Goal: Transaction & Acquisition: Purchase product/service

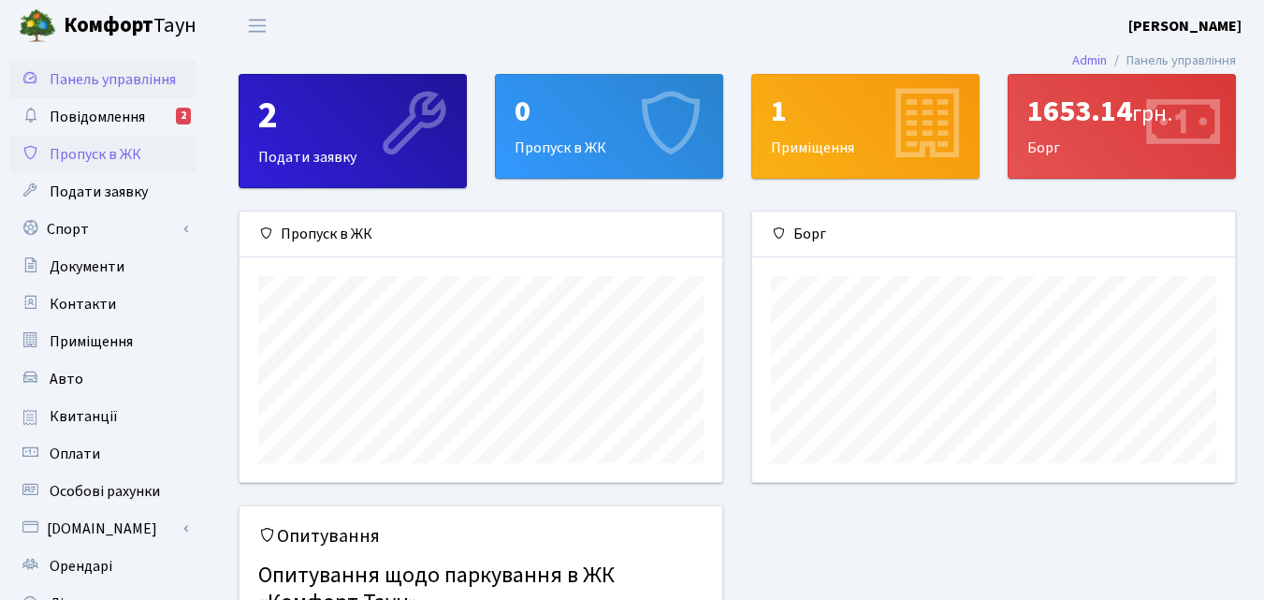
scroll to position [270, 483]
click at [128, 120] on span "Повідомлення" at bounding box center [97, 117] width 95 height 21
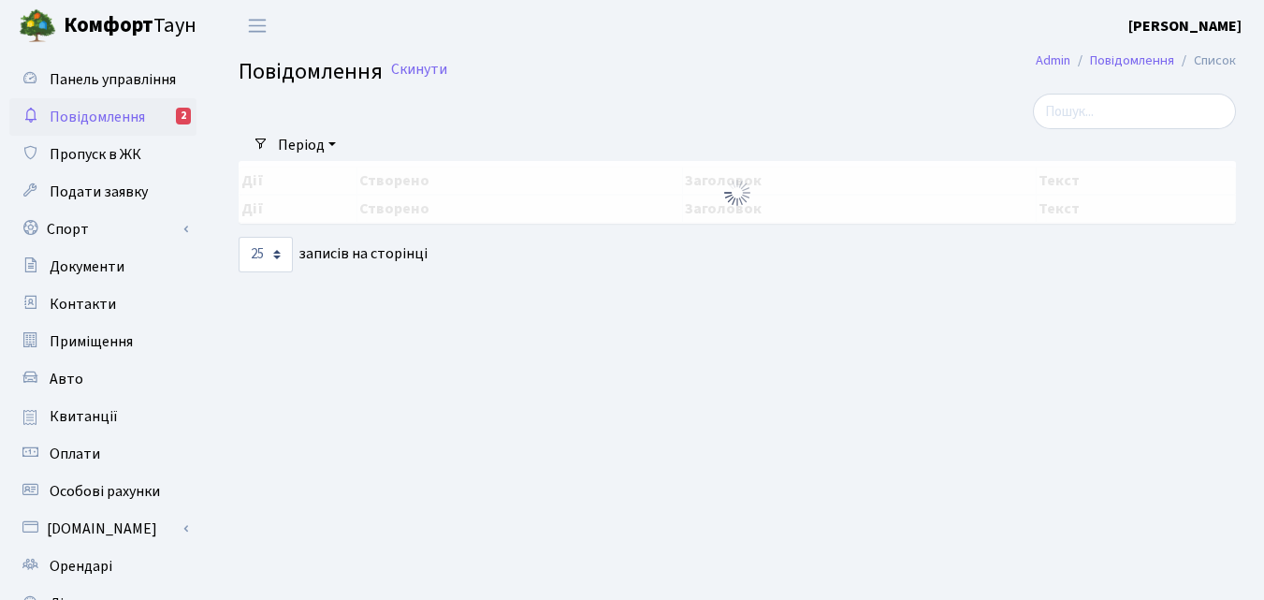
select select "25"
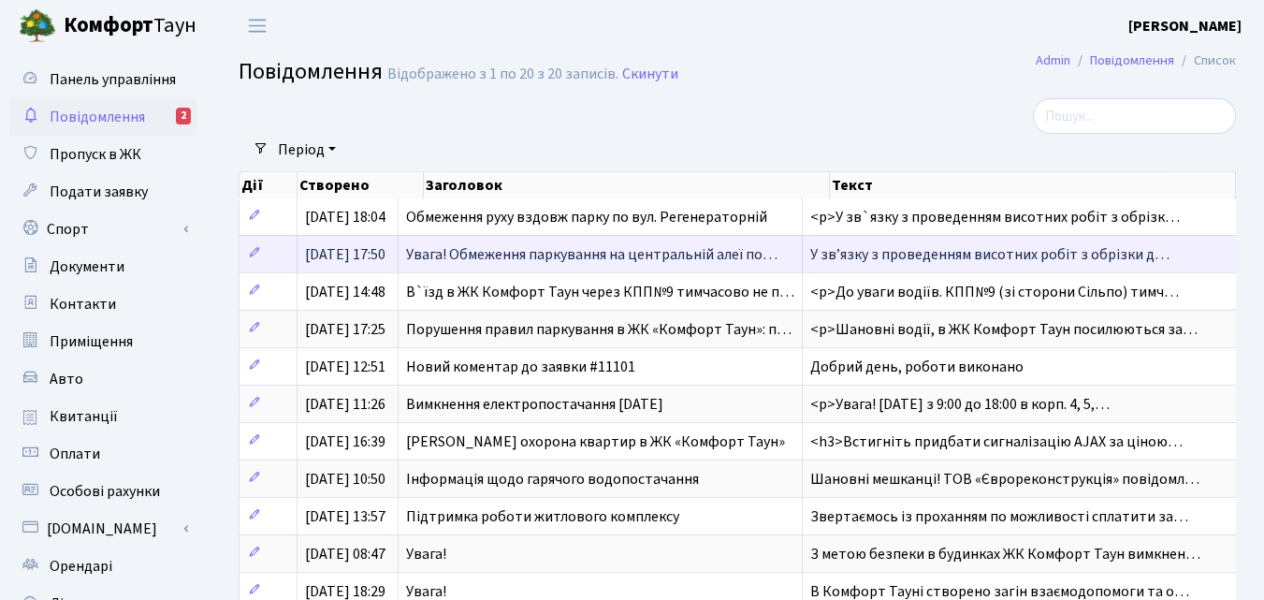
click at [544, 253] on span "Увага! Обмеження паркування на центральній алеї по…" at bounding box center [591, 254] width 371 height 21
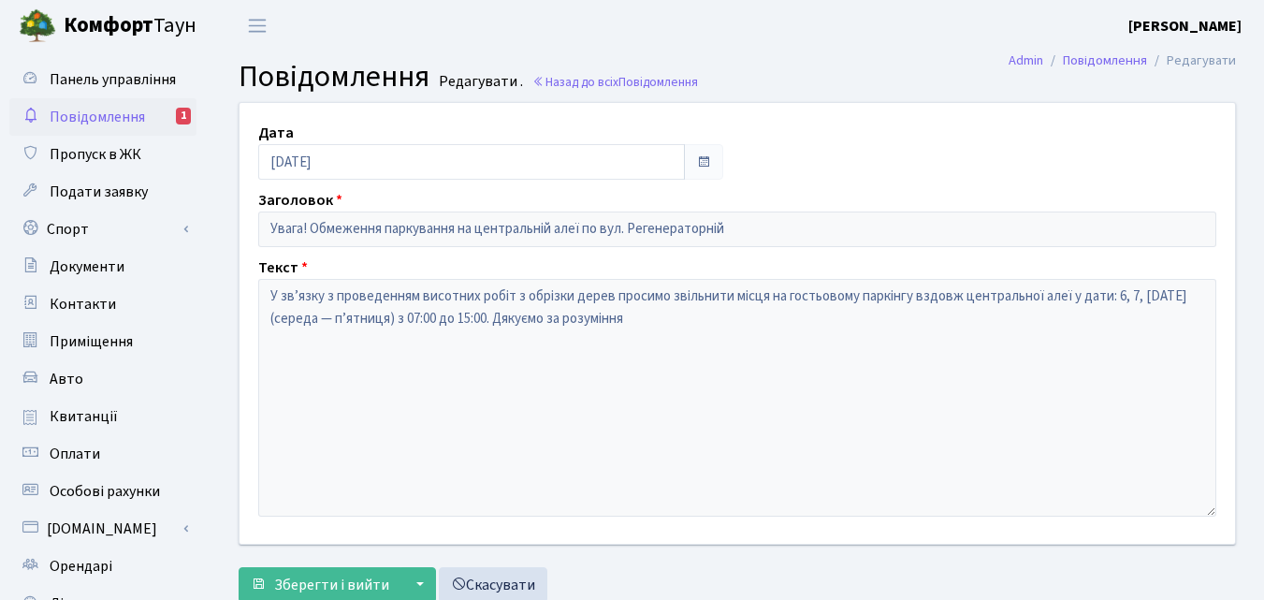
click at [151, 111] on link "Повідомлення 1" at bounding box center [102, 116] width 187 height 37
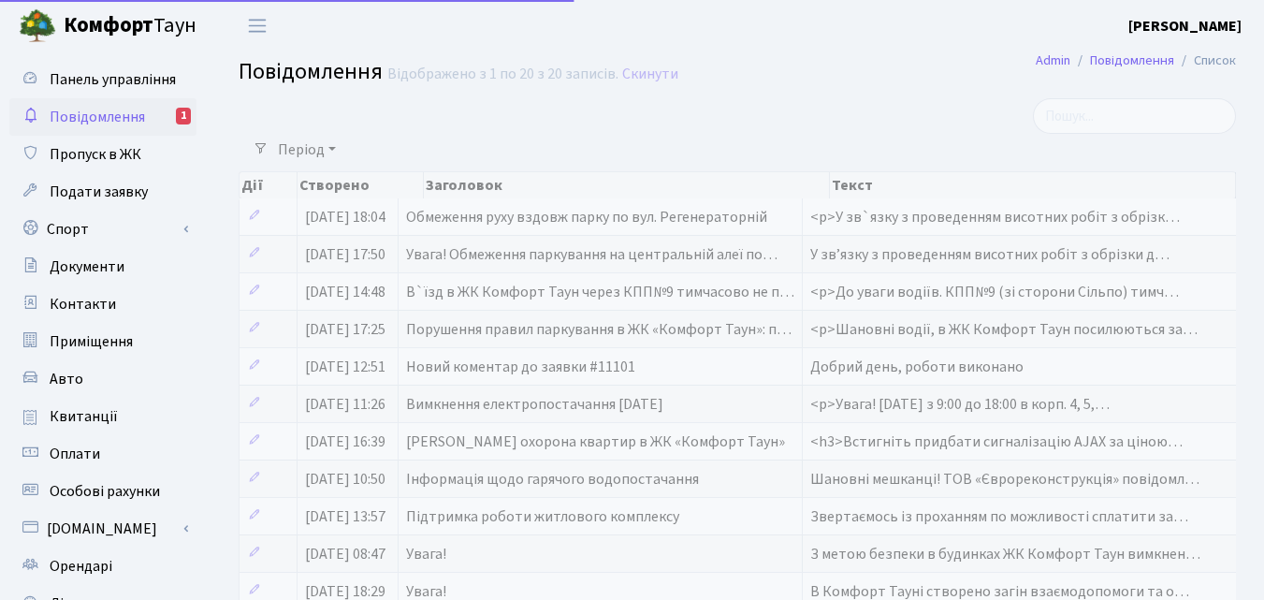
select select "25"
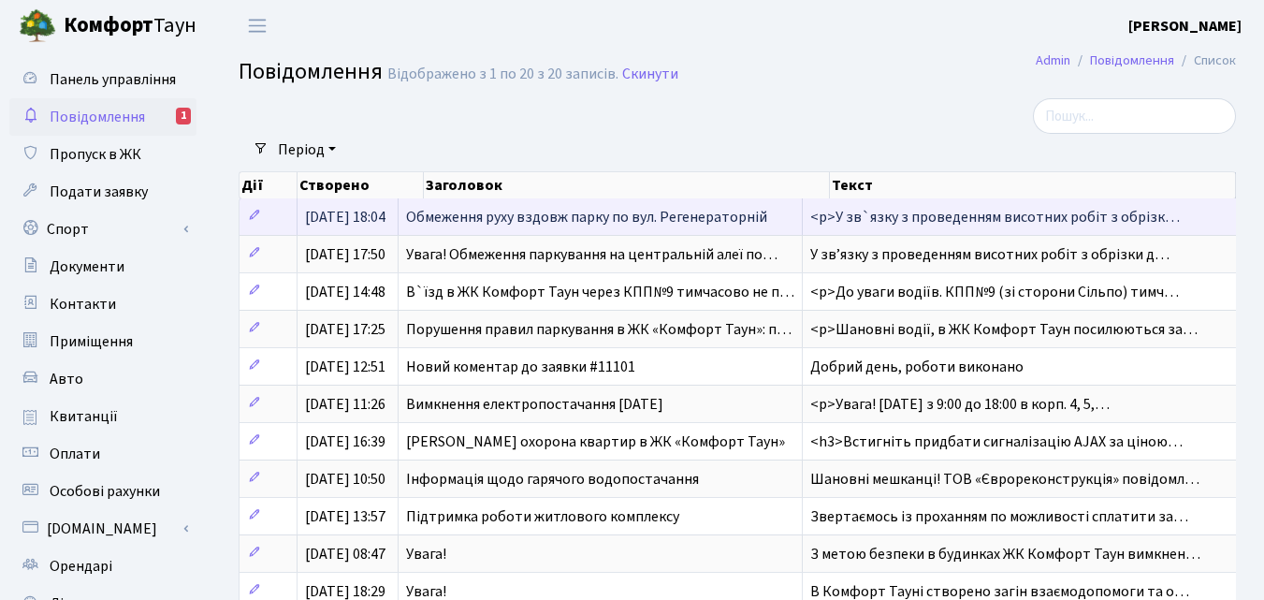
click at [561, 215] on span "Обмеження руху вздовж парку по вул. Регенераторній" at bounding box center [586, 217] width 361 height 21
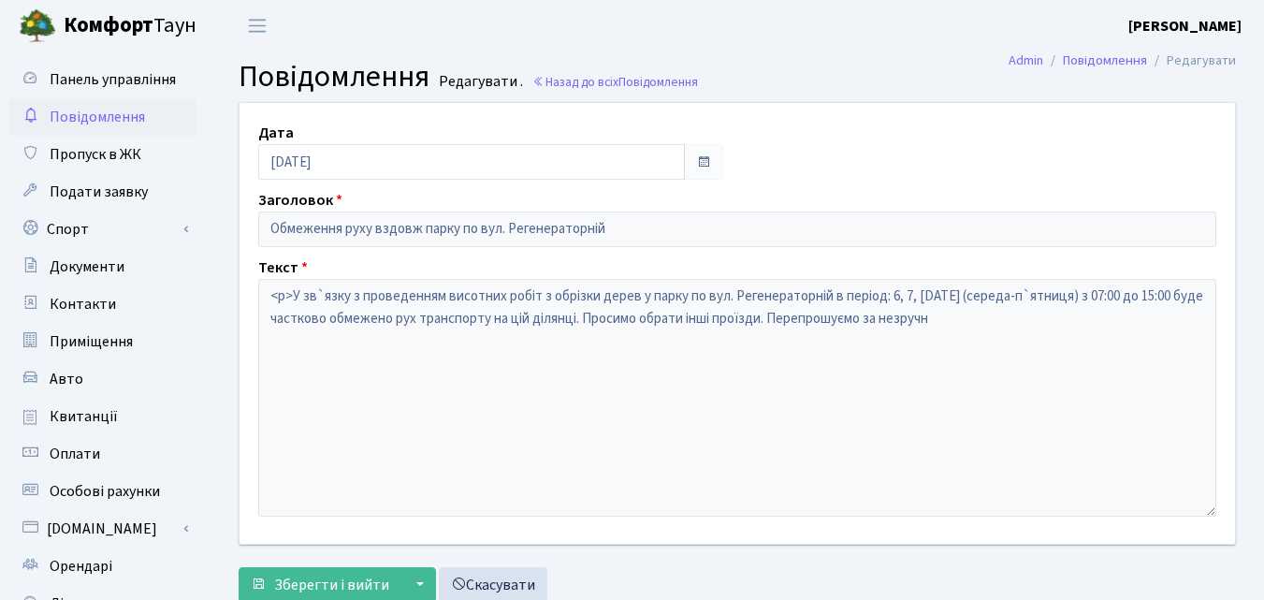
click at [131, 123] on span "Повідомлення" at bounding box center [97, 117] width 95 height 21
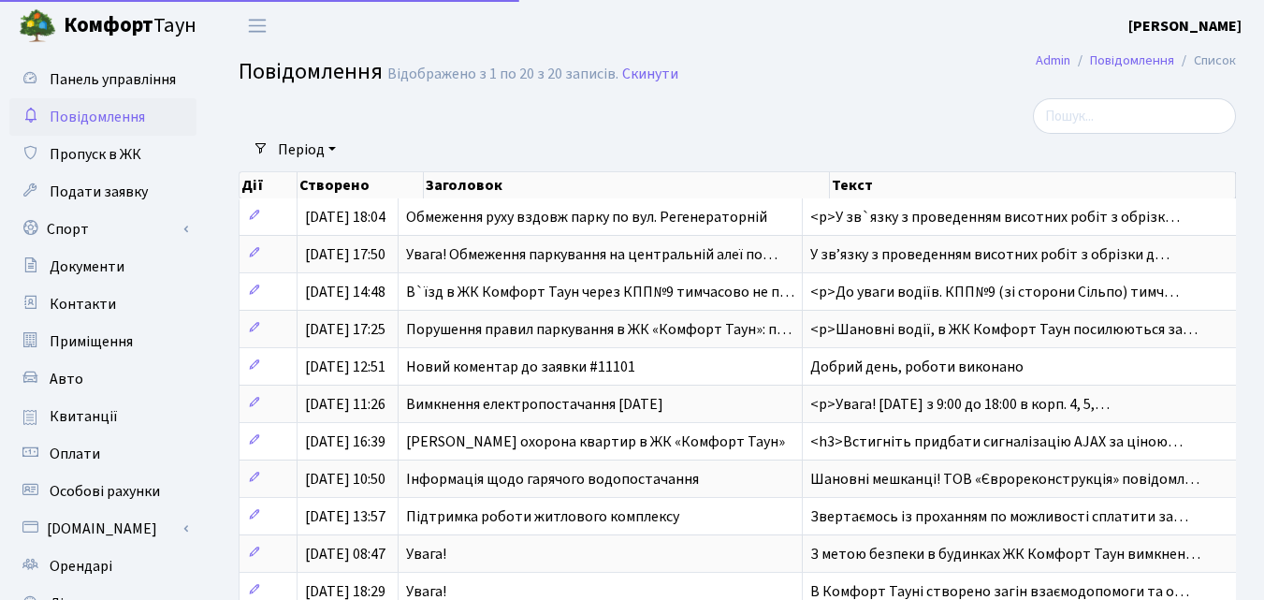
select select "25"
click at [109, 420] on span "Квитанції" at bounding box center [84, 416] width 68 height 21
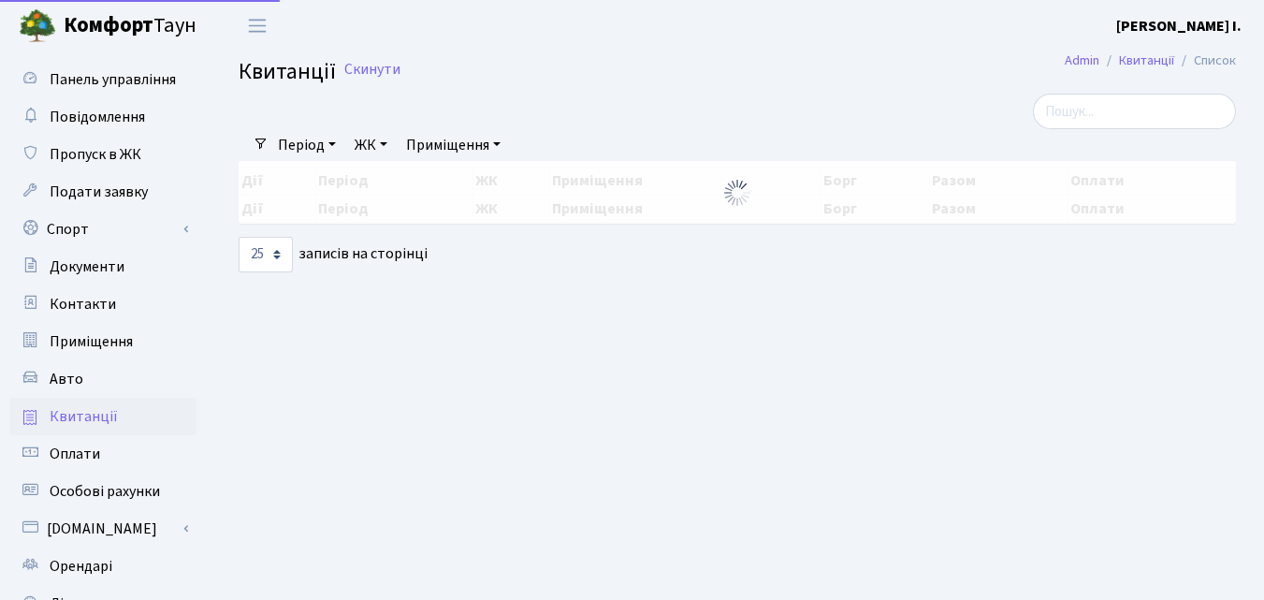
select select "25"
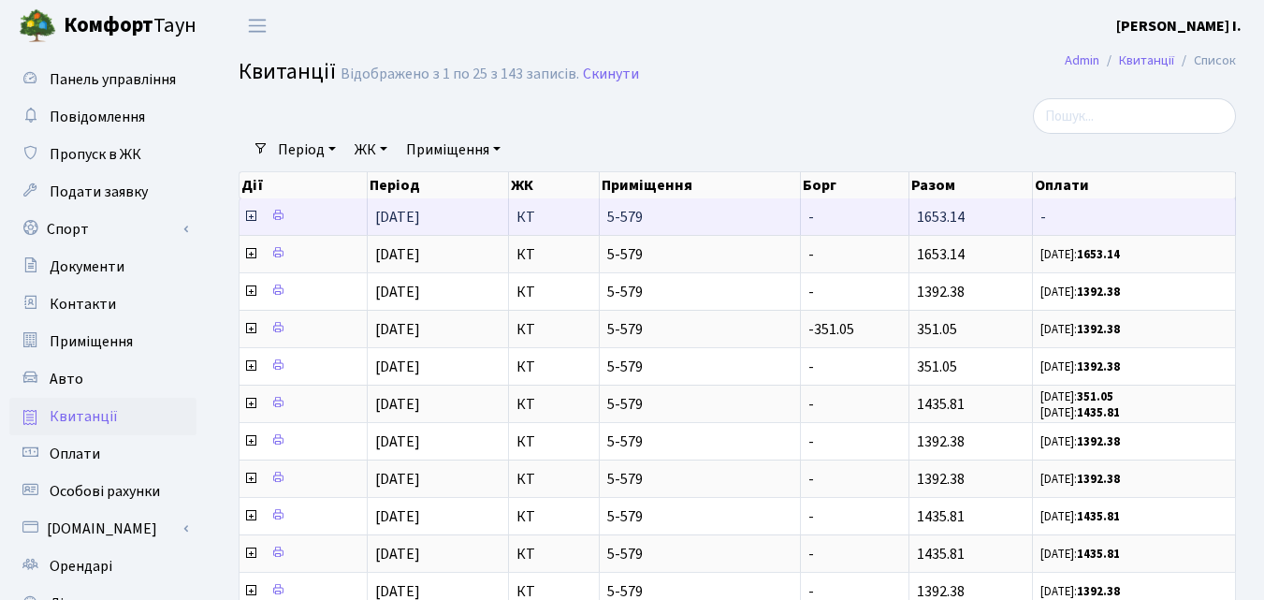
click at [252, 218] on icon at bounding box center [250, 216] width 15 height 15
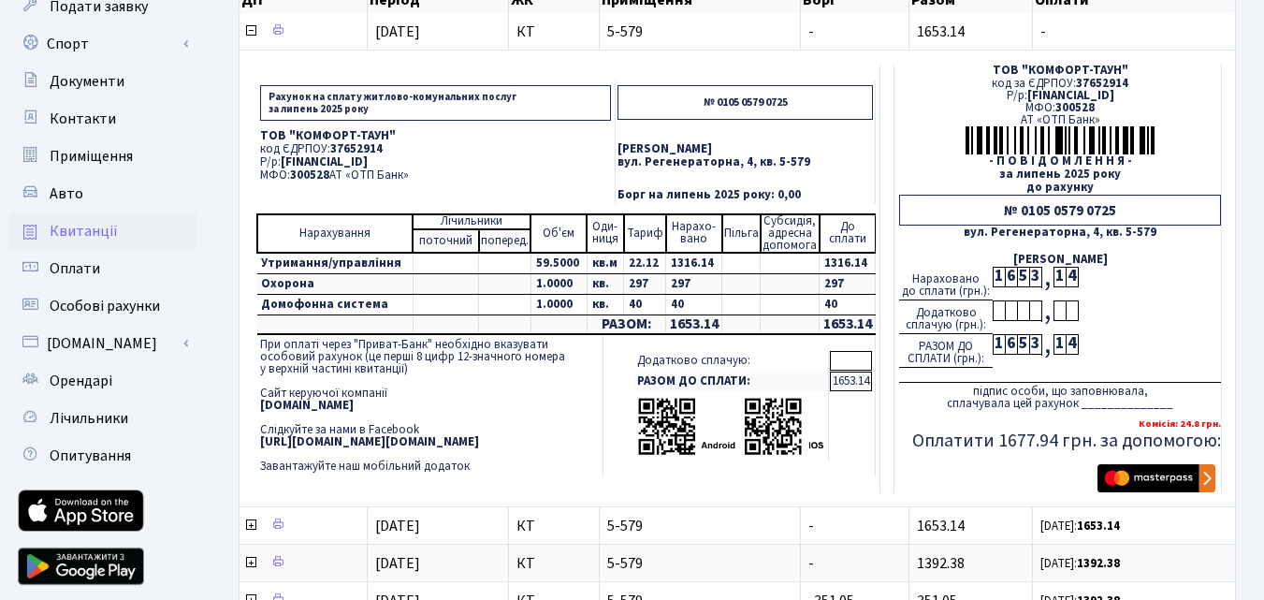
scroll to position [187, 0]
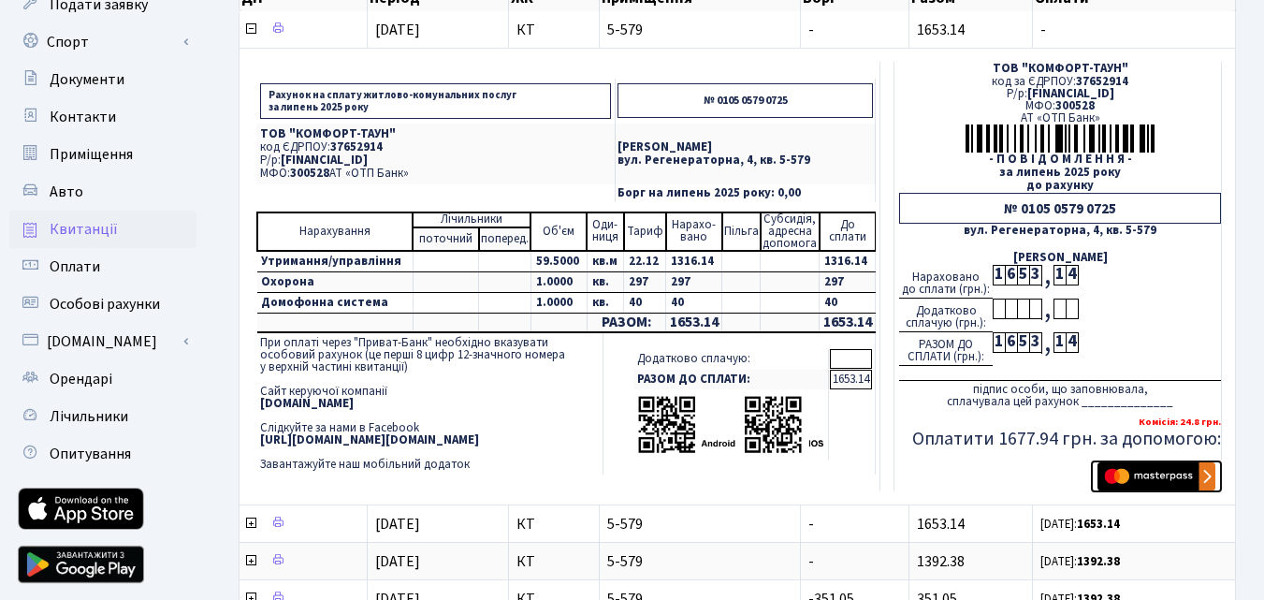
click at [1109, 470] on img "submit" at bounding box center [1156, 476] width 118 height 28
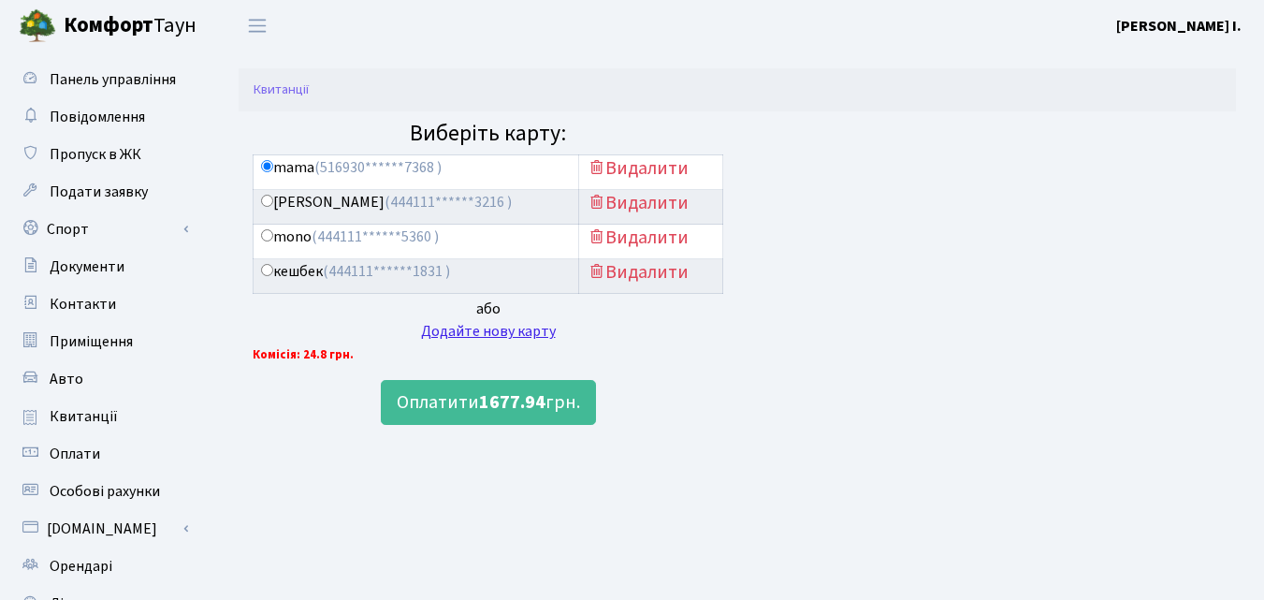
click at [447, 338] on div "Додайте нову карту" at bounding box center [488, 331] width 470 height 22
click at [263, 158] on label "mama (516930******7368 )" at bounding box center [351, 168] width 181 height 22
click at [263, 160] on input "mama (516930******7368 )" at bounding box center [267, 166] width 12 height 12
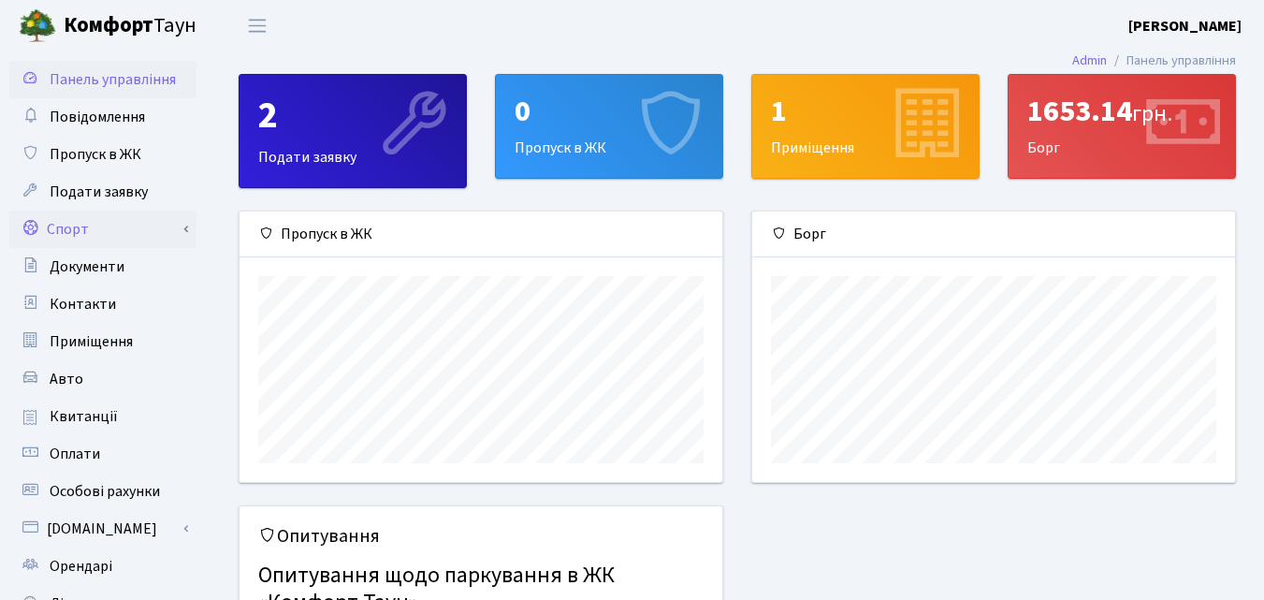
scroll to position [270, 483]
click at [89, 421] on span "Квитанції" at bounding box center [84, 416] width 68 height 21
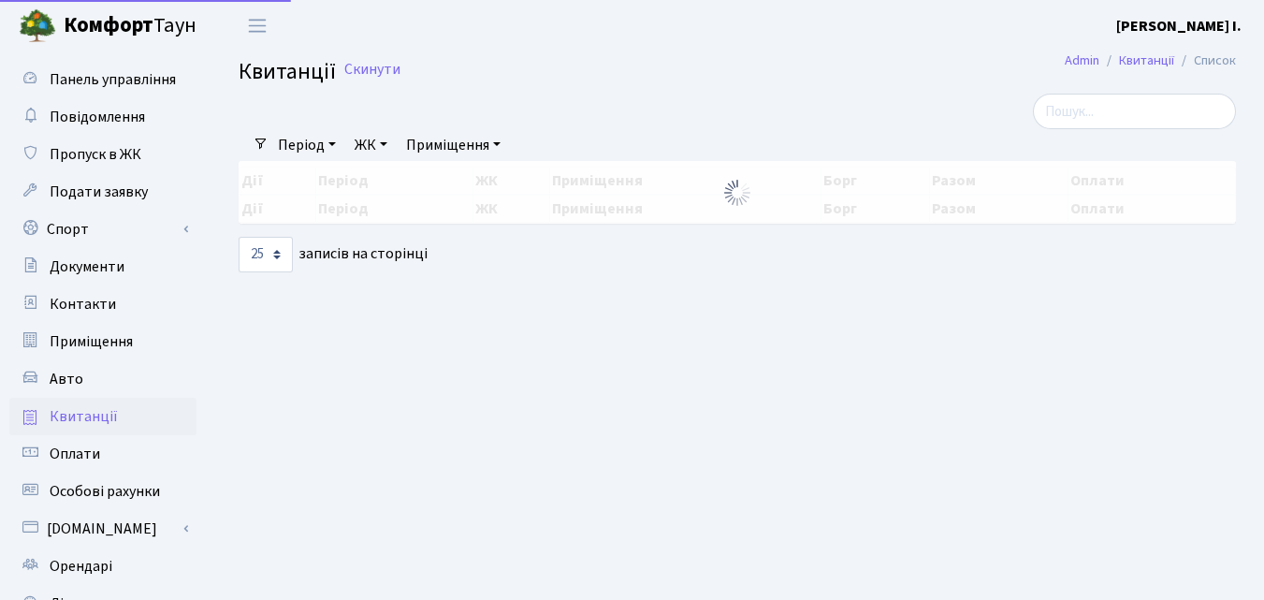
select select "25"
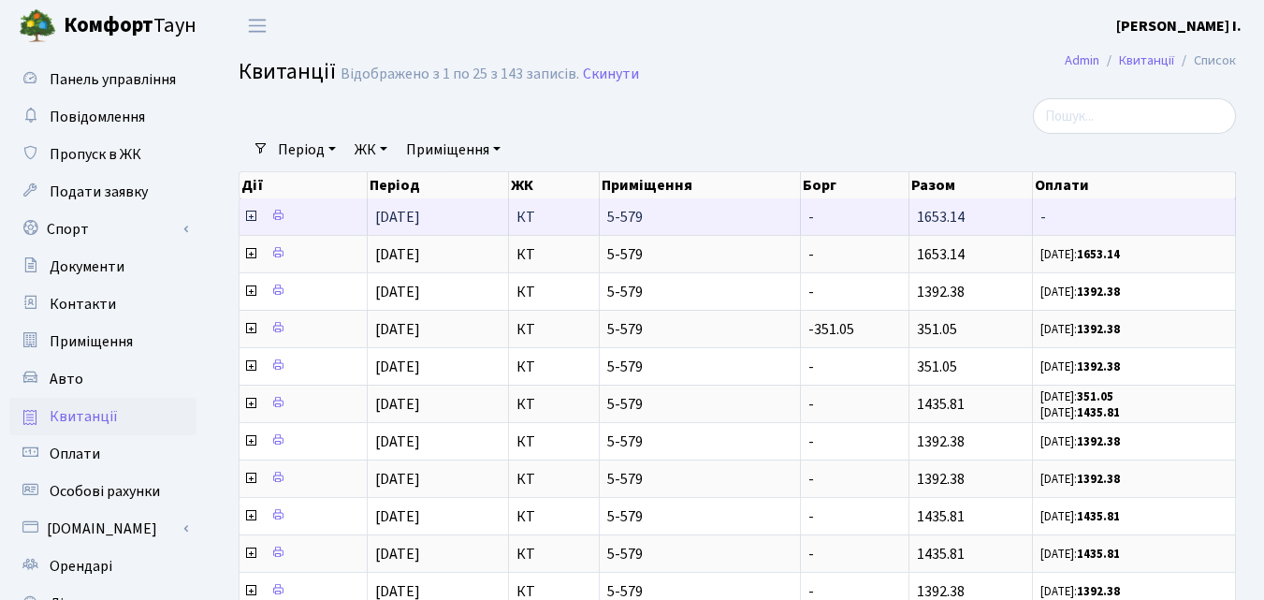
click at [251, 212] on icon at bounding box center [250, 216] width 15 height 15
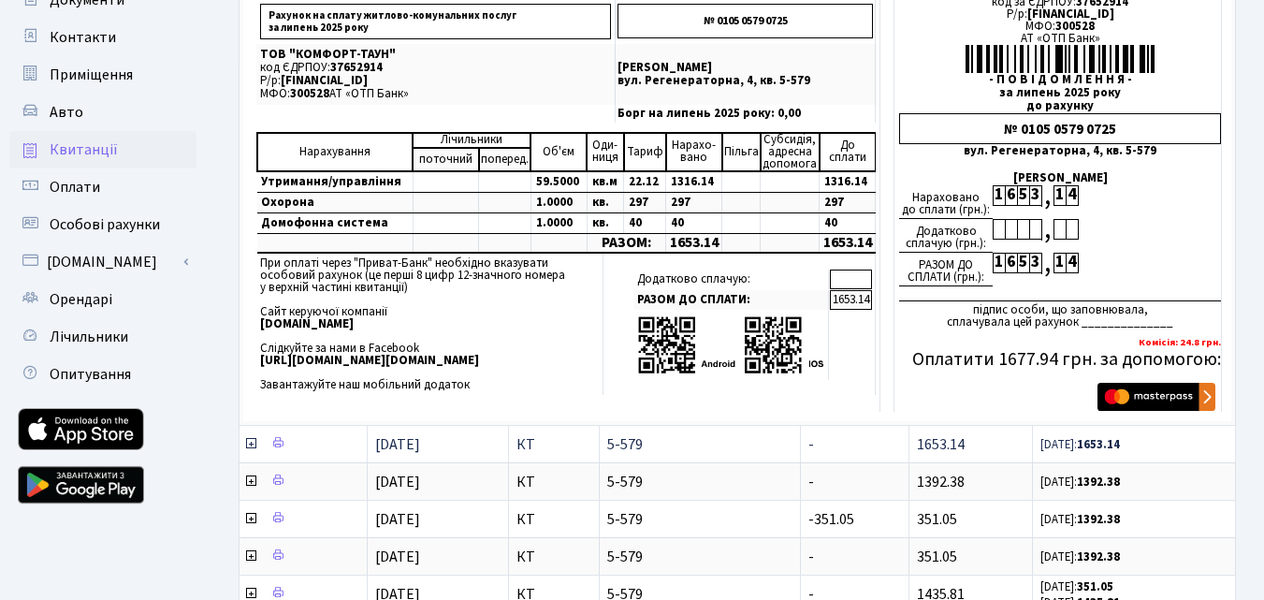
scroll to position [281, 0]
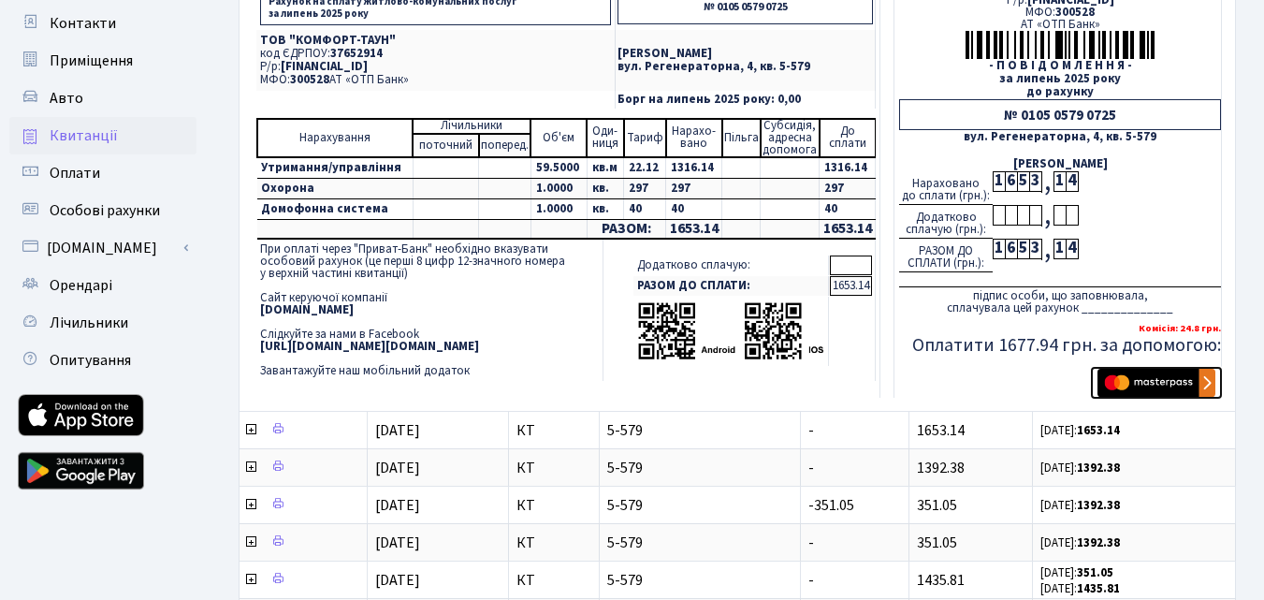
click at [1129, 392] on img "submit" at bounding box center [1156, 383] width 118 height 28
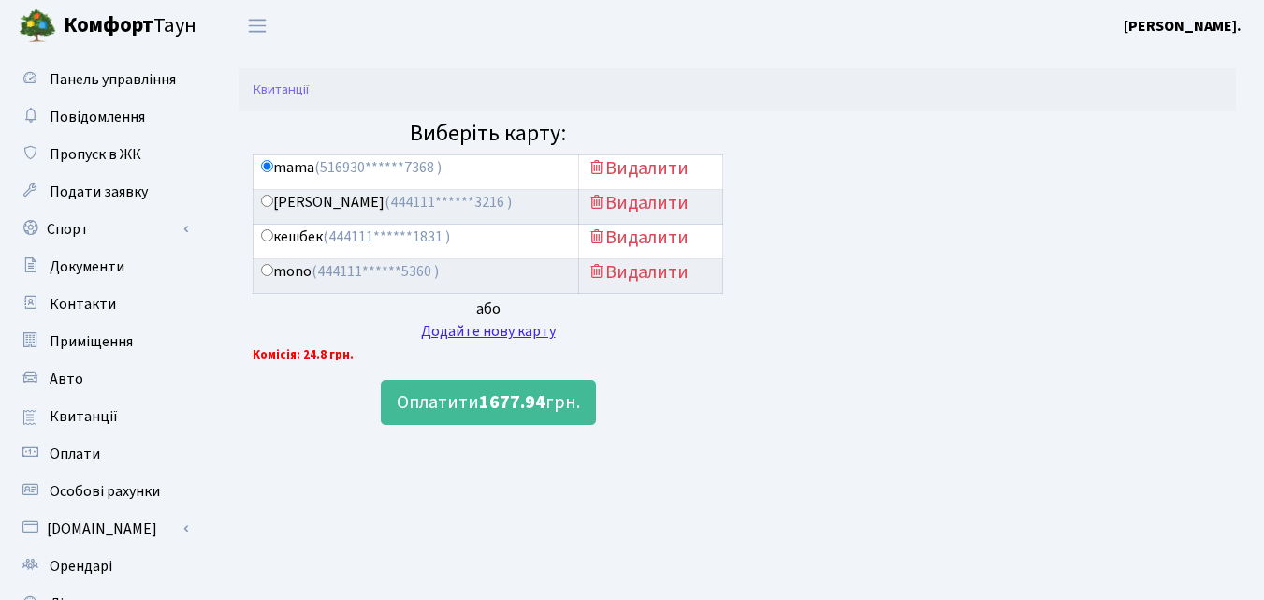
click at [475, 327] on div "Додайте нову карту" at bounding box center [488, 331] width 470 height 22
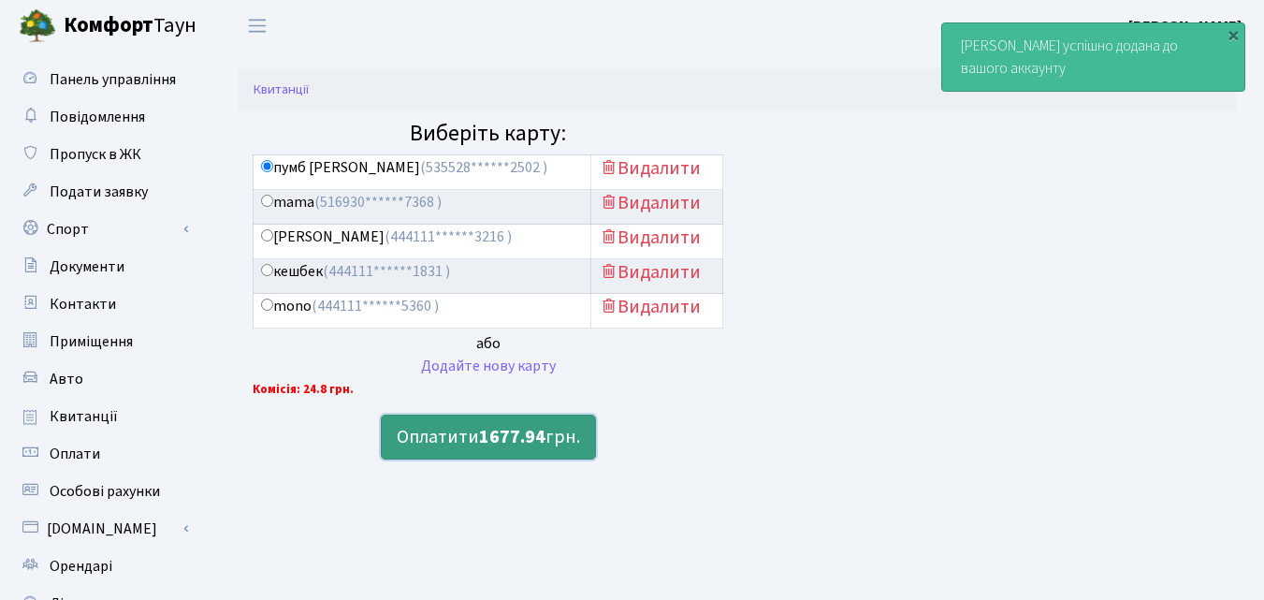
click at [513, 450] on b "1677.94" at bounding box center [512, 437] width 66 height 26
